Goal: Find specific page/section: Find specific page/section

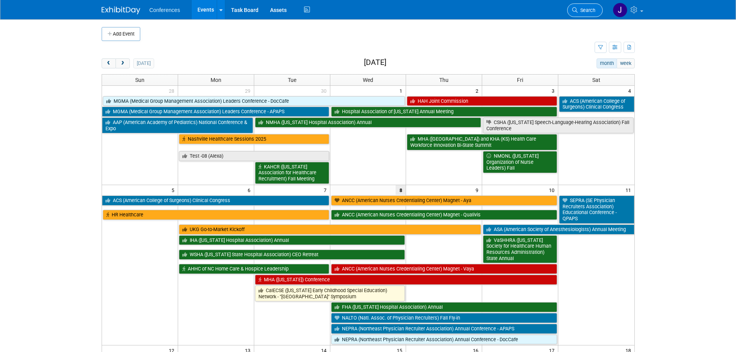
click at [583, 13] on link "Search" at bounding box center [585, 10] width 36 height 14
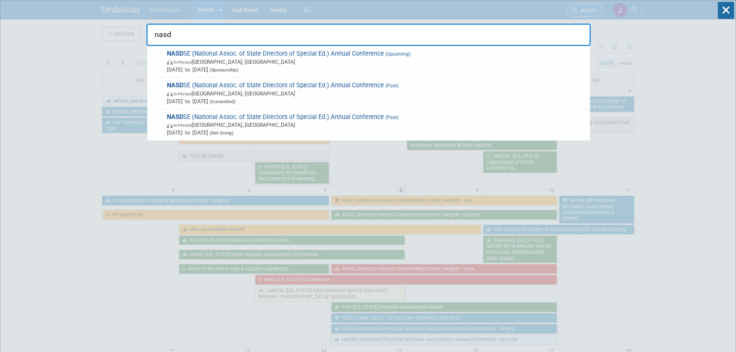
type input "nas"
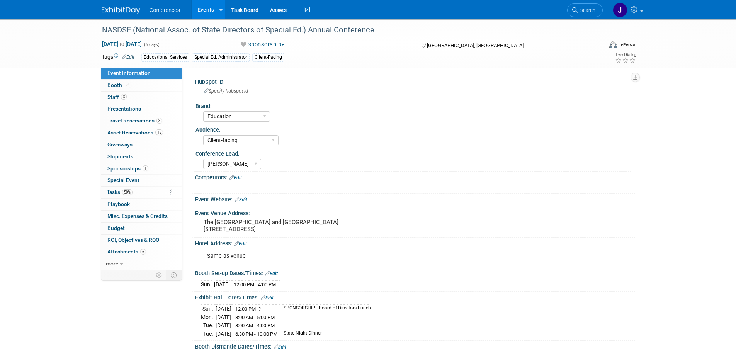
select select "Education"
select select "Client-facing"
select select "Sophie"
